Goal: Register for event/course

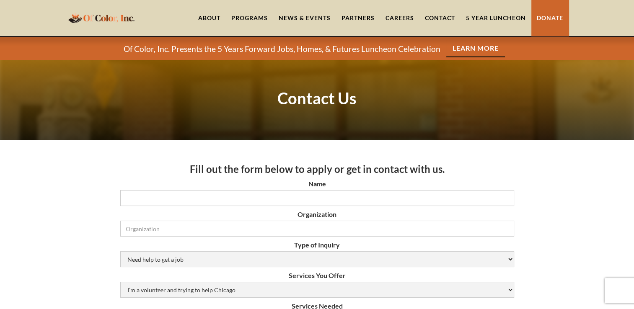
click at [488, 16] on link "5 Year Luncheon" at bounding box center [496, 18] width 71 height 36
